Goal: Information Seeking & Learning: Understand process/instructions

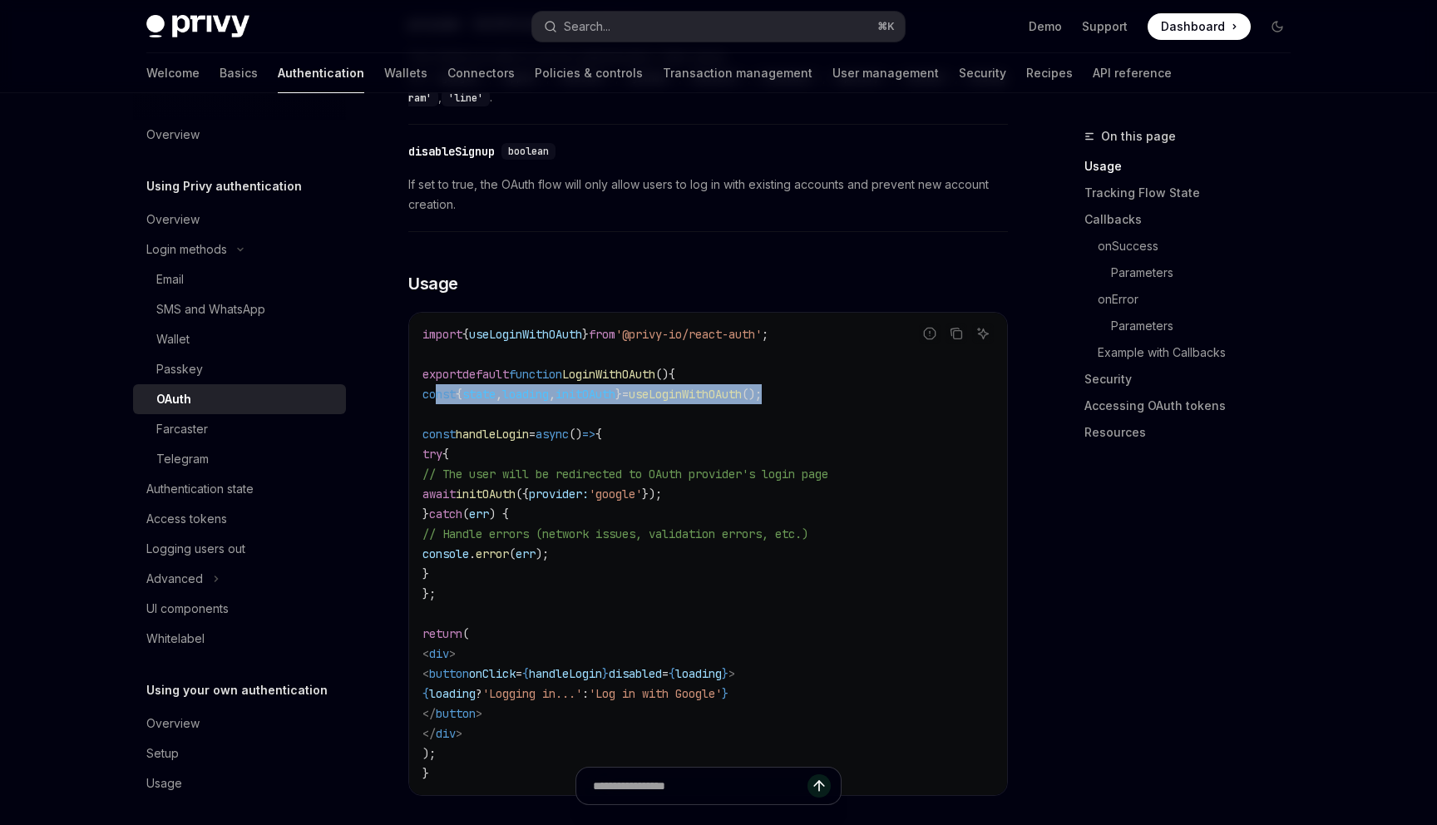
scroll to position [854, 0]
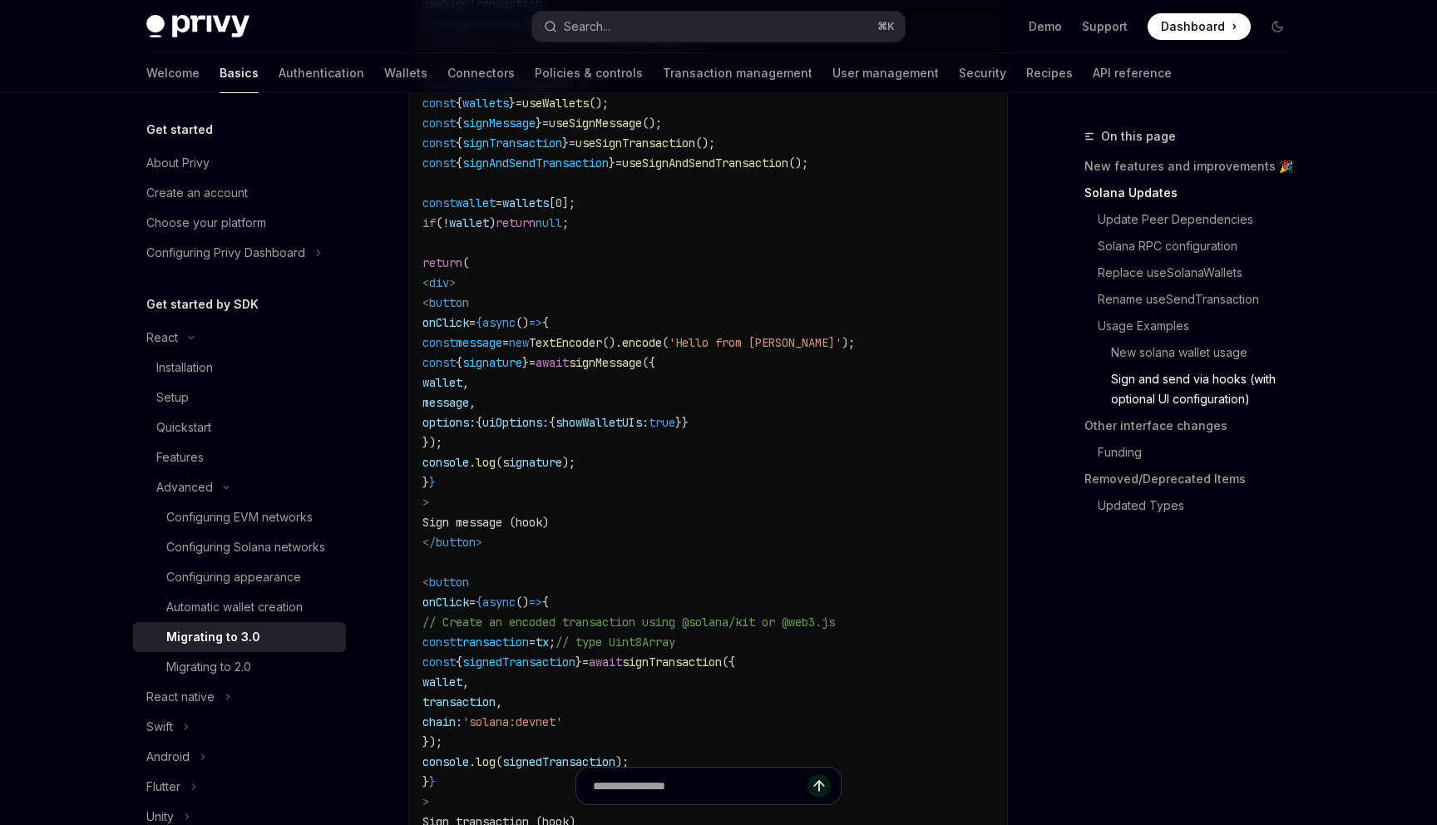
click at [698, 326] on code "import { useWallets , useSignMessage , useSignTransaction , useSignAndSendTrans…" at bounding box center [707, 571] width 571 height 1277
click at [535, 131] on span "signMessage" at bounding box center [498, 123] width 73 height 15
copy span "signMessage"
click at [462, 390] on span "wallet" at bounding box center [442, 382] width 40 height 15
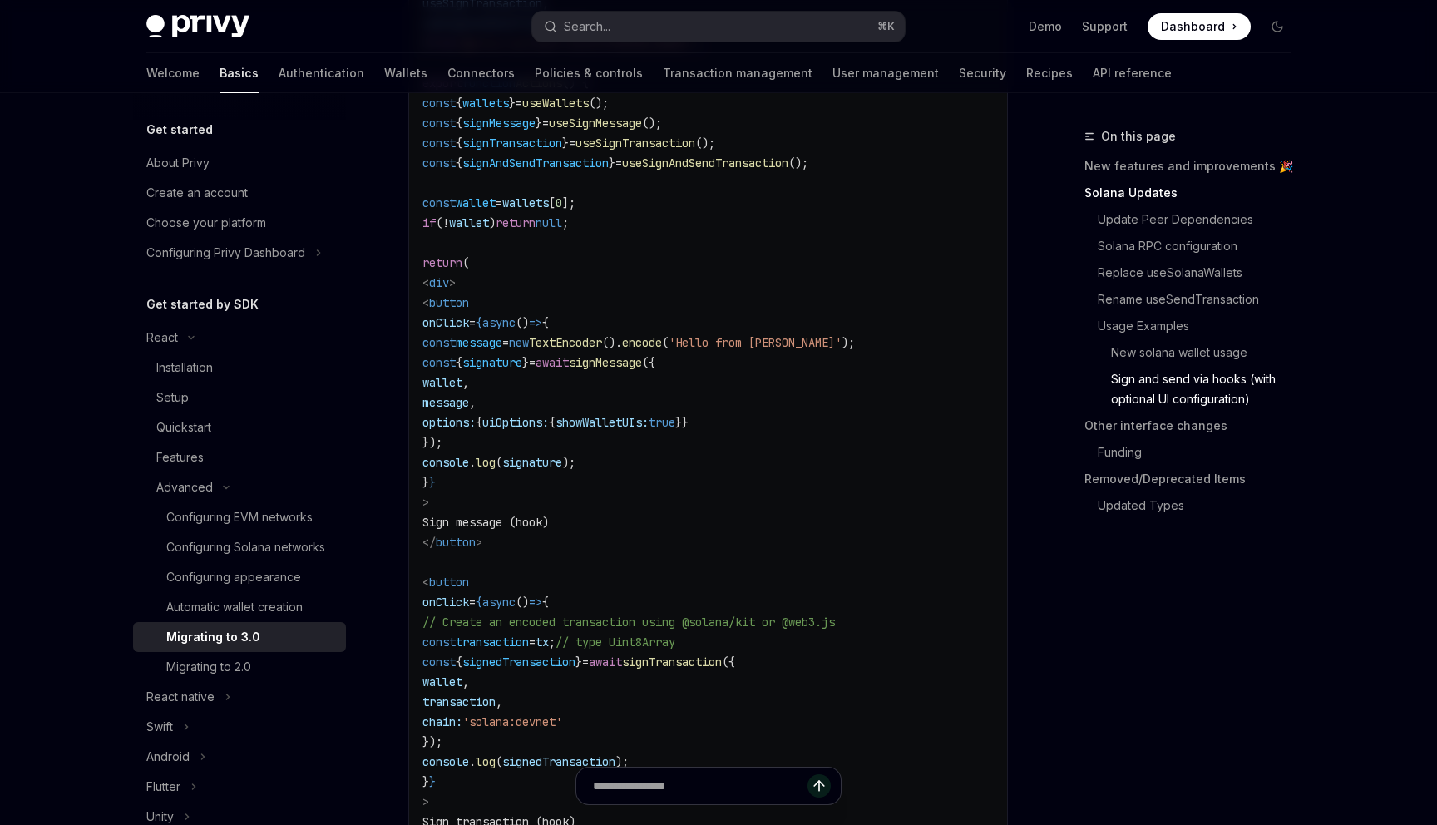
click at [462, 390] on span "wallet" at bounding box center [442, 382] width 40 height 15
drag, startPoint x: 529, startPoint y: 436, endPoint x: 584, endPoint y: 446, distance: 55.8
click at [584, 446] on code "import { useWallets , useSignMessage , useSignTransaction , useSignAndSendTrans…" at bounding box center [707, 571] width 571 height 1277
click at [469, 410] on span "message" at bounding box center [445, 402] width 47 height 15
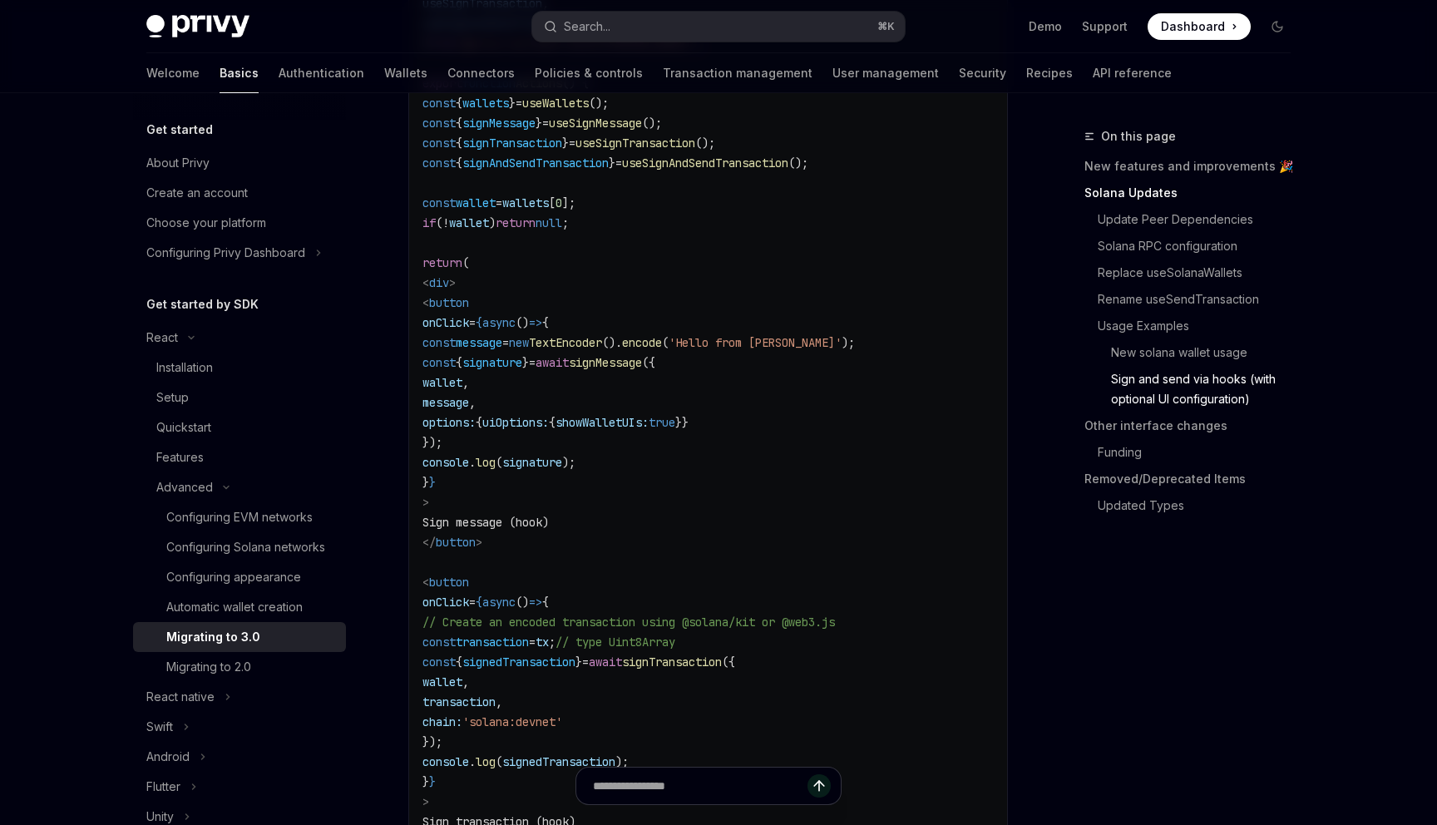
copy span "message"
click at [602, 350] on span "TextEncoder" at bounding box center [565, 342] width 73 height 15
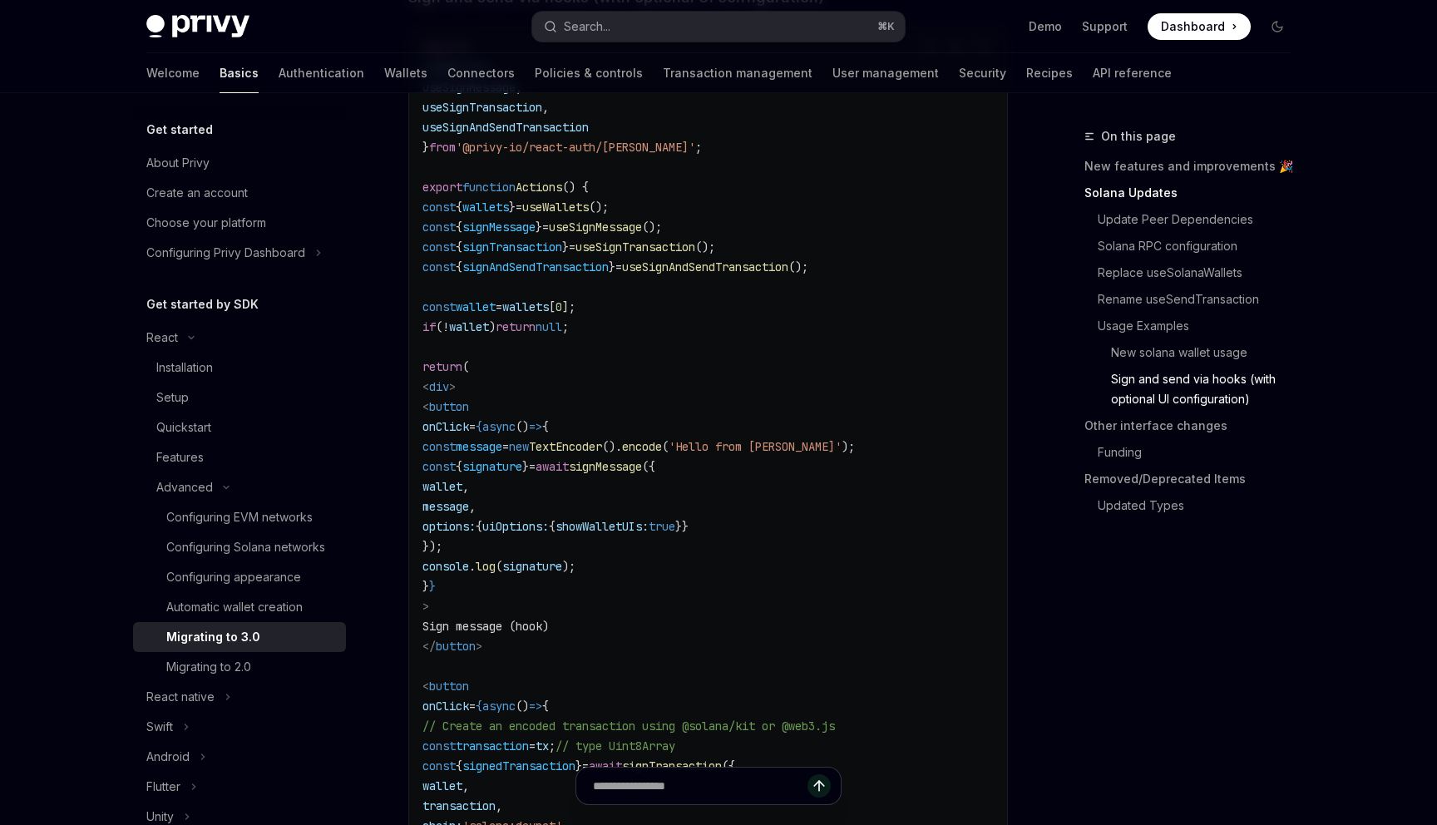
scroll to position [3674, 0]
click at [502, 453] on span "message" at bounding box center [479, 445] width 47 height 15
click at [522, 473] on span "signature" at bounding box center [492, 465] width 60 height 15
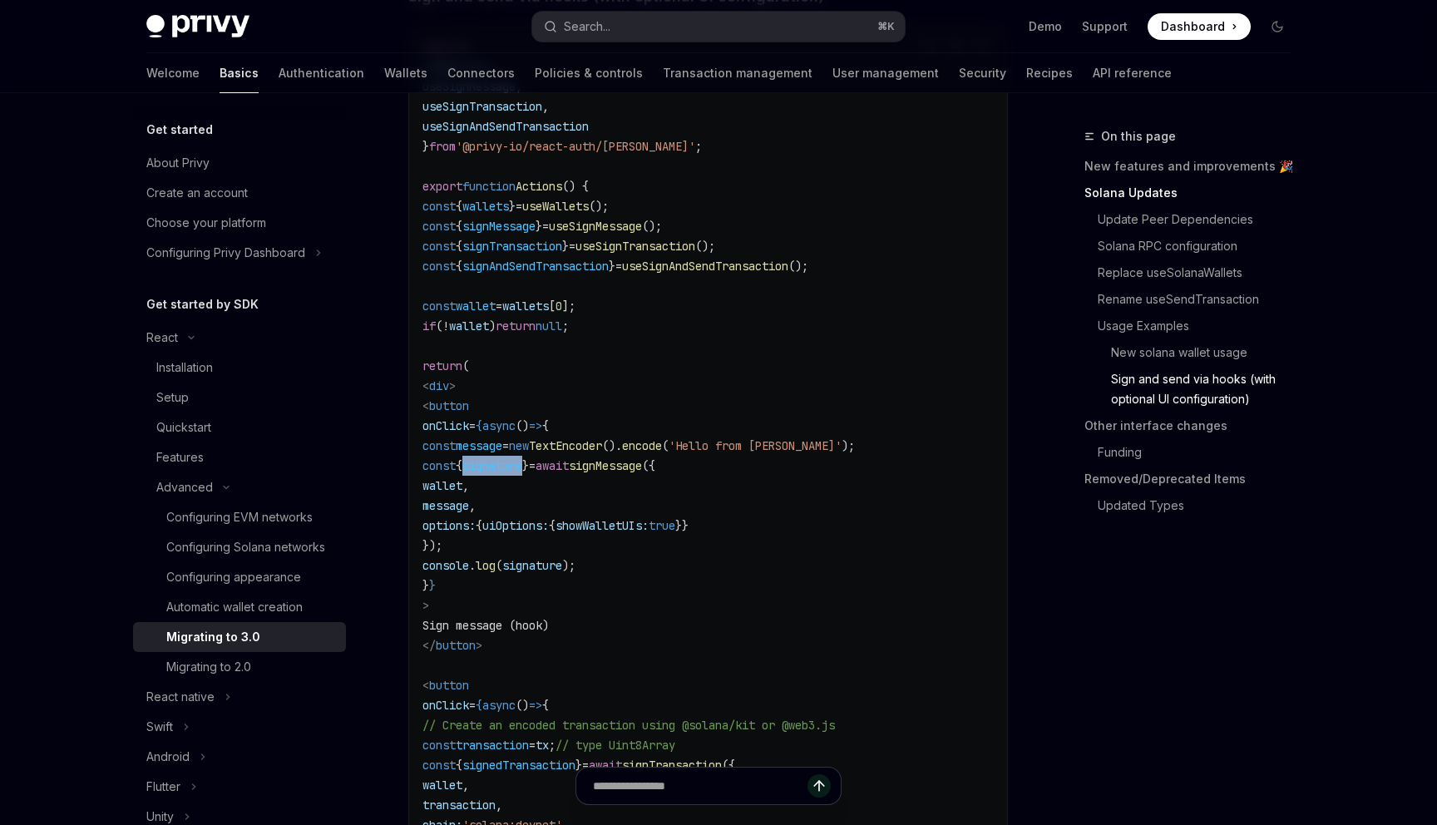
copy span "signature"
